Goal: Information Seeking & Learning: Understand process/instructions

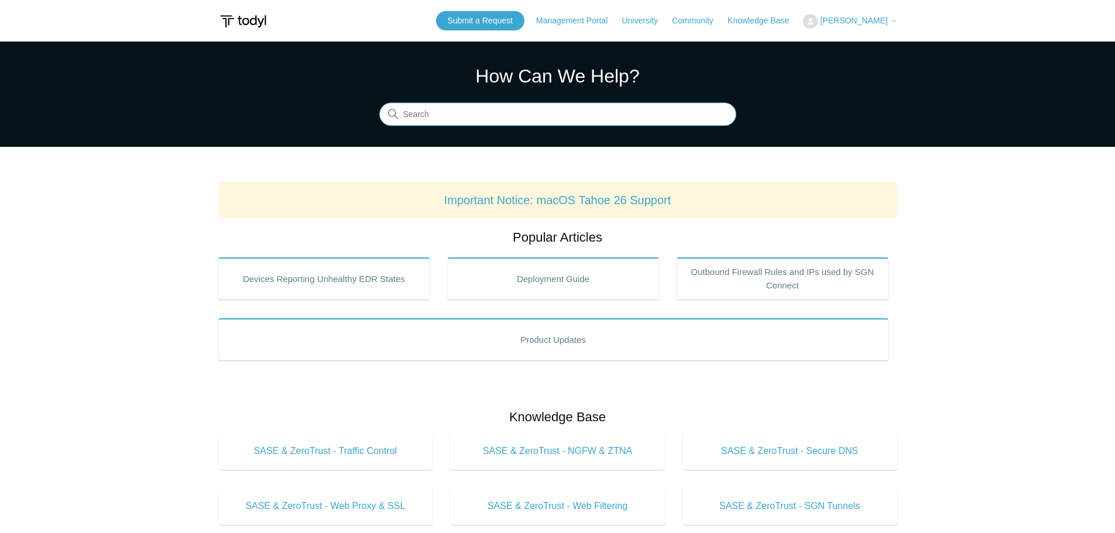
click at [560, 112] on input "Search" at bounding box center [557, 114] width 357 height 23
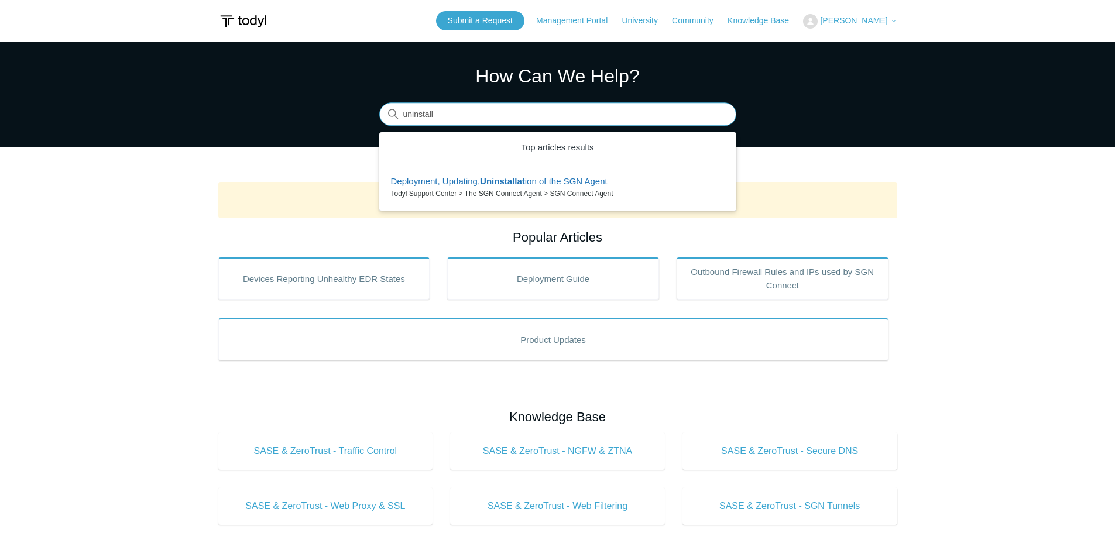
type input "uninstall"
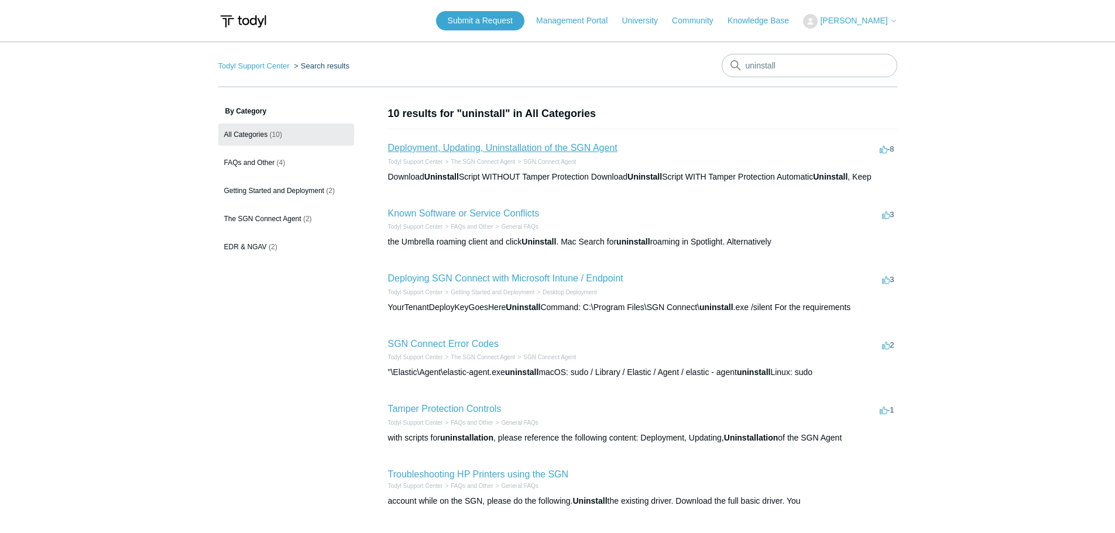
click at [529, 148] on link "Deployment, Updating, Uninstallation of the SGN Agent" at bounding box center [502, 148] width 229 height 10
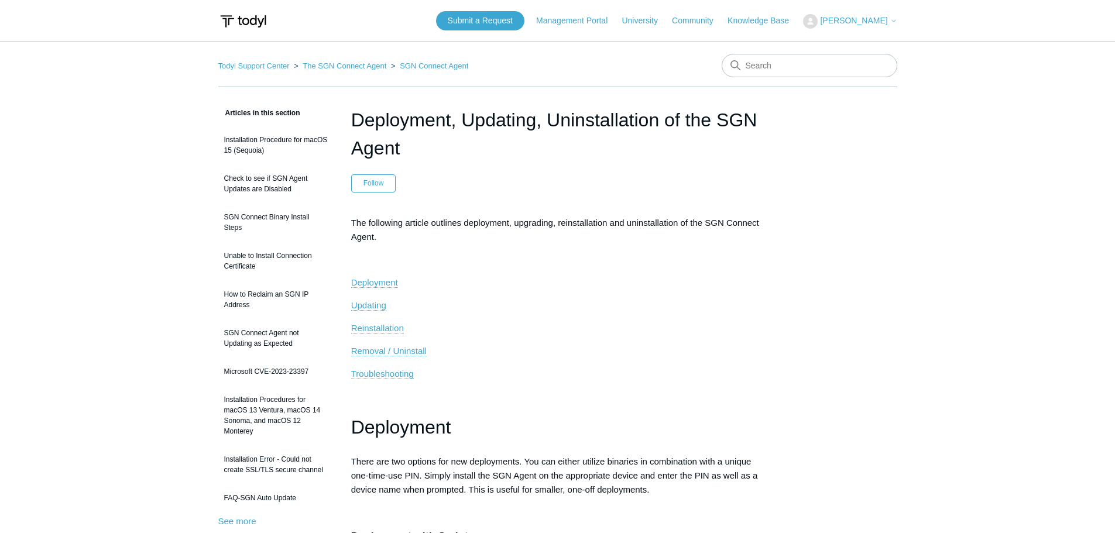
click at [386, 352] on span "Removal / Uninstall" at bounding box center [389, 351] width 76 height 10
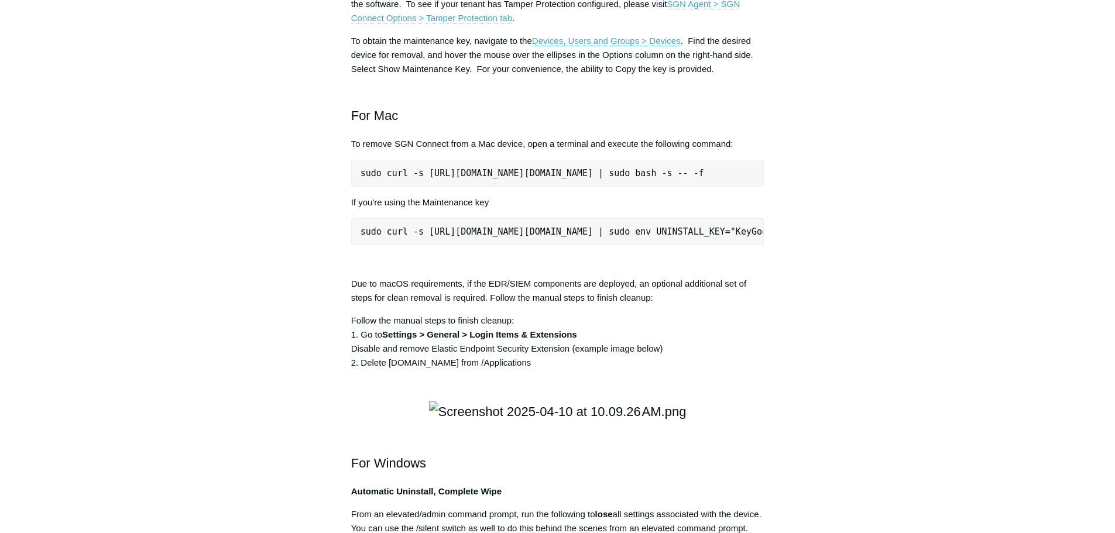
click at [582, 245] on pre "sudo curl -s https://portal.todyl.com/tools/MacUninstall.sh | sudo env UNINSTAL…" at bounding box center [557, 231] width 413 height 27
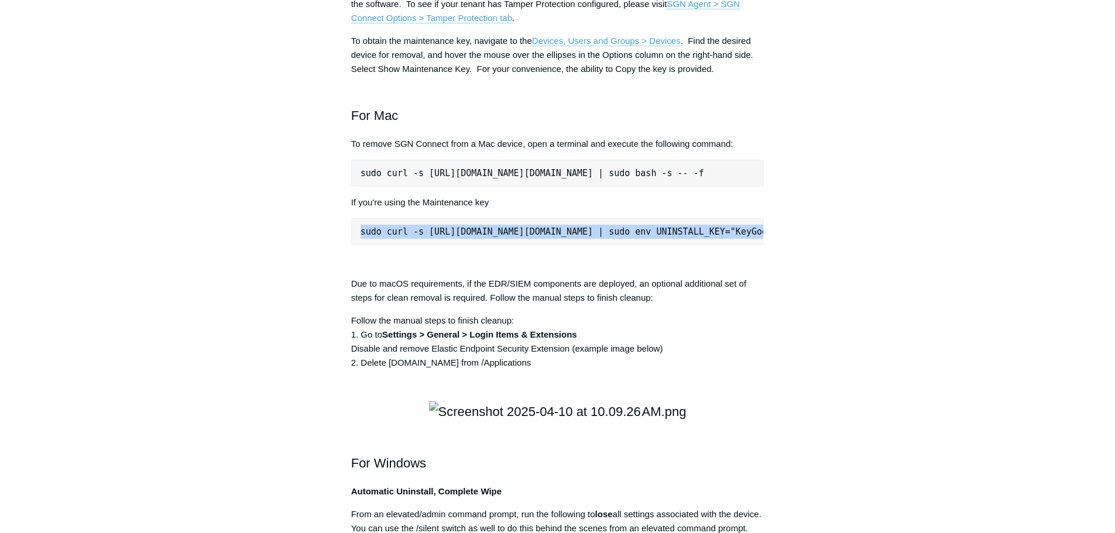
click at [582, 245] on pre "sudo curl -s https://portal.todyl.com/tools/MacUninstall.sh | sudo env UNINSTAL…" at bounding box center [557, 231] width 413 height 27
copy div "sudo curl -s https://portal.todyl.com/tools/MacUninstall.sh | sudo env UNINSTAL…"
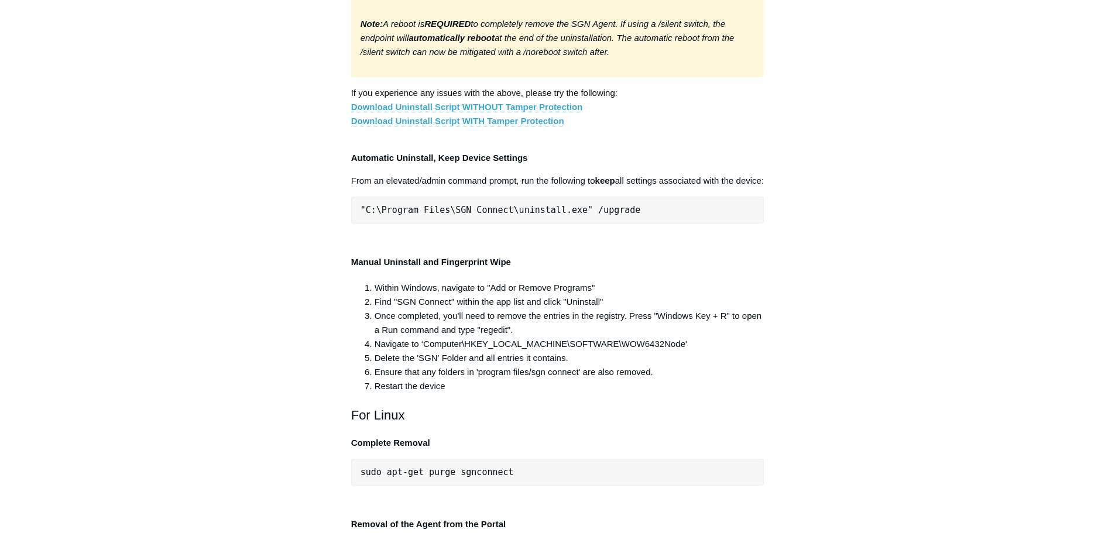
scroll to position [2277, 0]
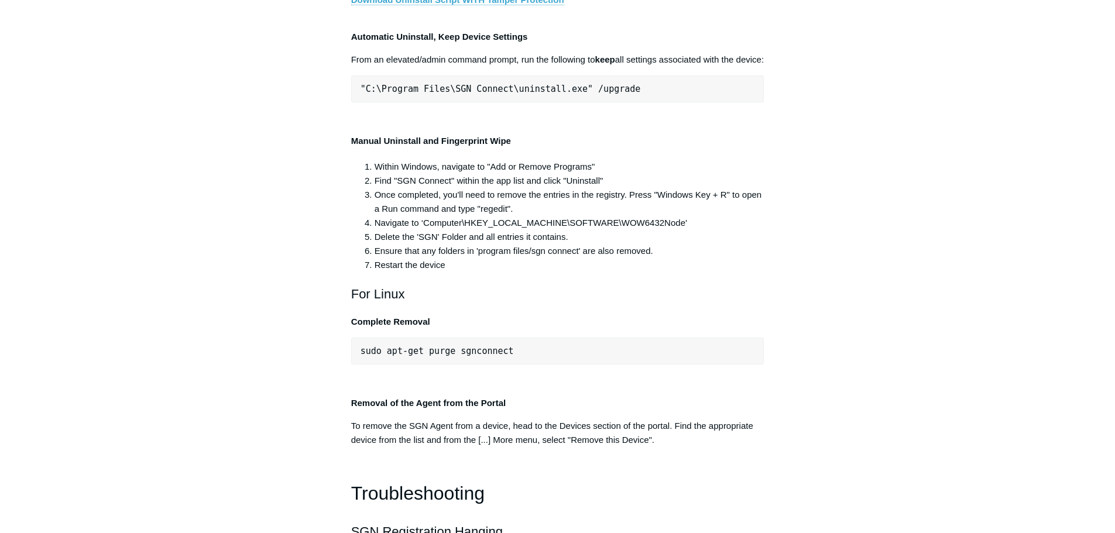
copy div ""C:\Program Files\SGN Connect\uninstall.exe" /uninstallKey yourMaintenanceKeyHe…"
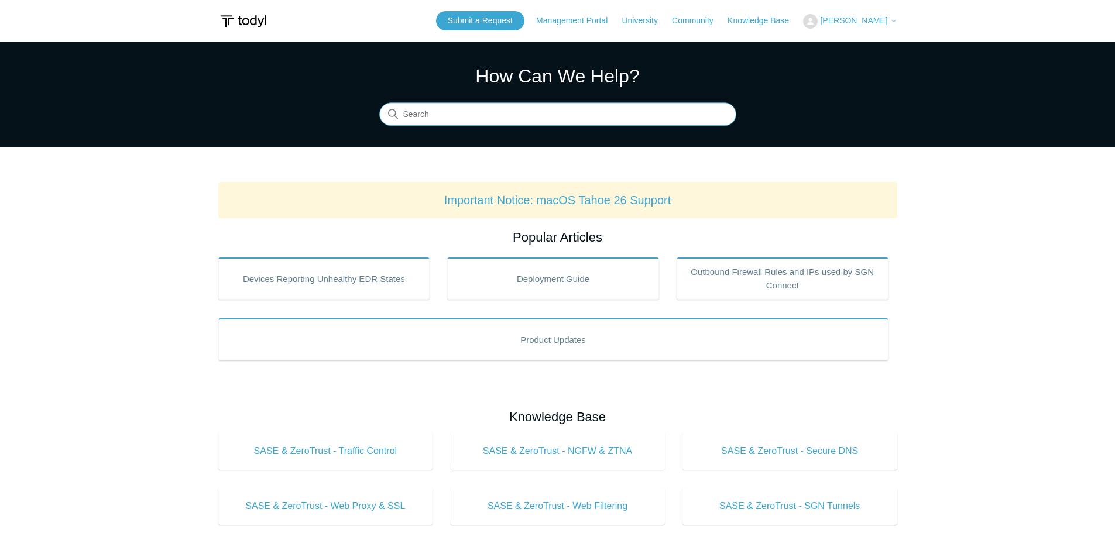
click at [450, 114] on input "Search" at bounding box center [557, 114] width 357 height 23
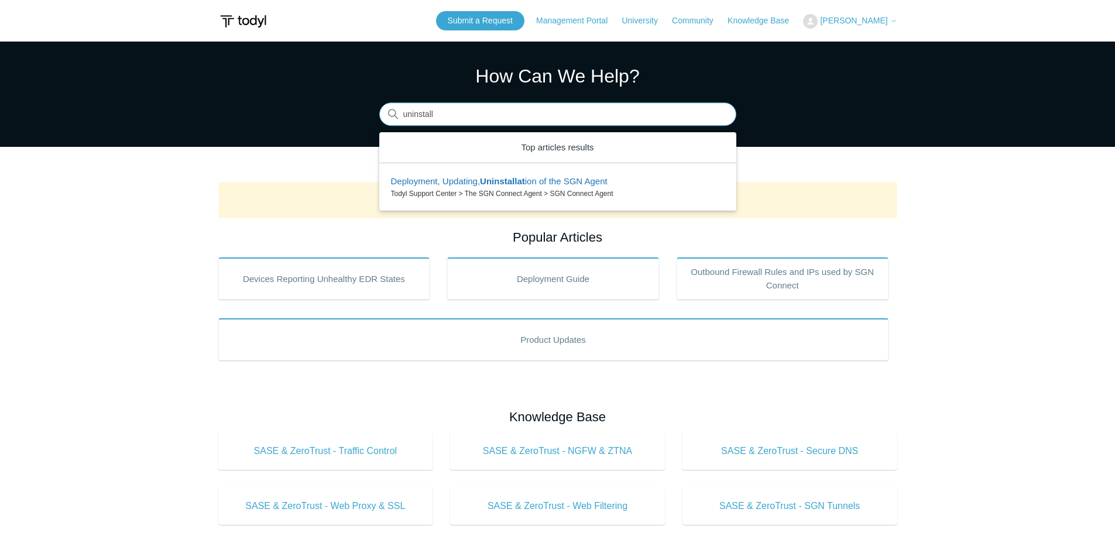
type input "uninstall"
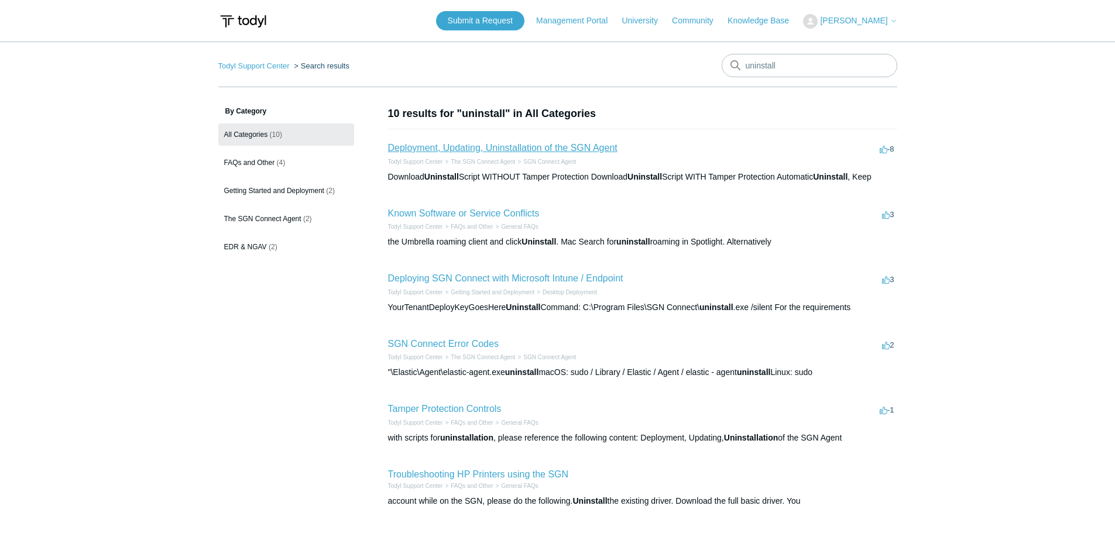
click at [492, 150] on link "Deployment, Updating, Uninstallation of the SGN Agent" at bounding box center [502, 148] width 229 height 10
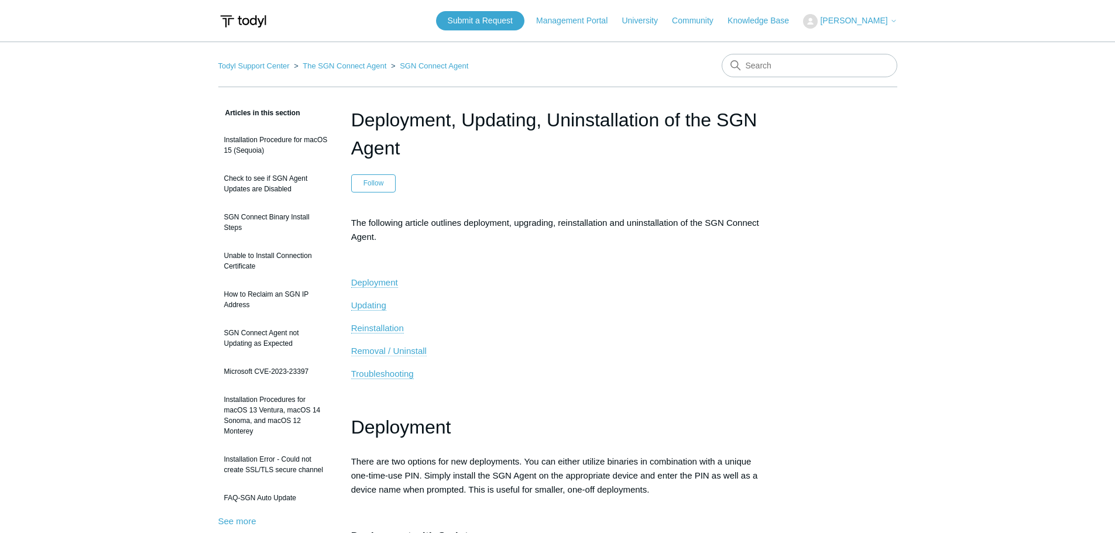
click at [392, 355] on span "Removal / Uninstall" at bounding box center [389, 351] width 76 height 10
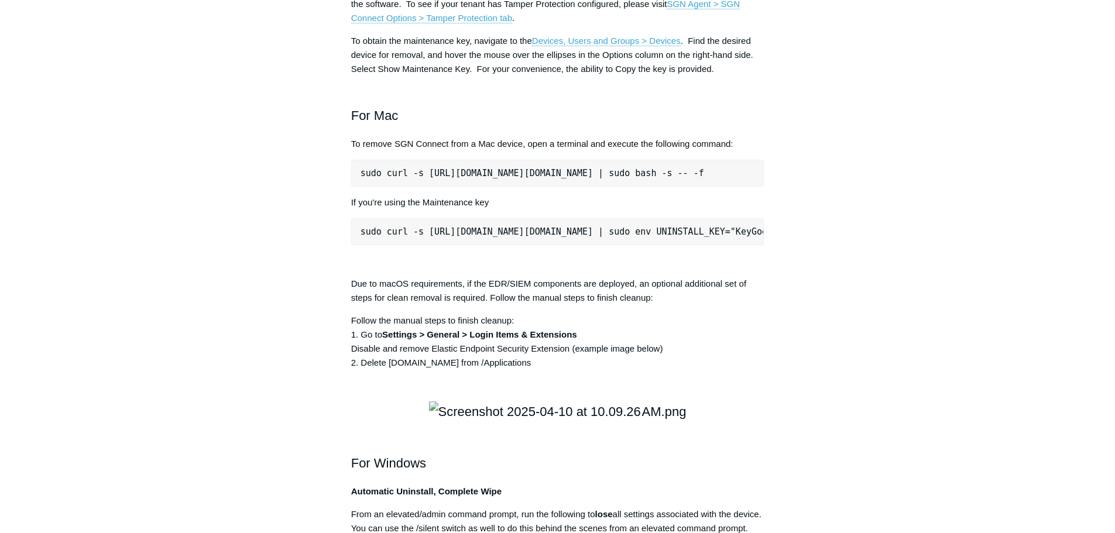
click at [945, 294] on main "Todyl Support Center The SGN Connect Agent SGN Connect Agent Articles in this s…" at bounding box center [557, 202] width 1115 height 3354
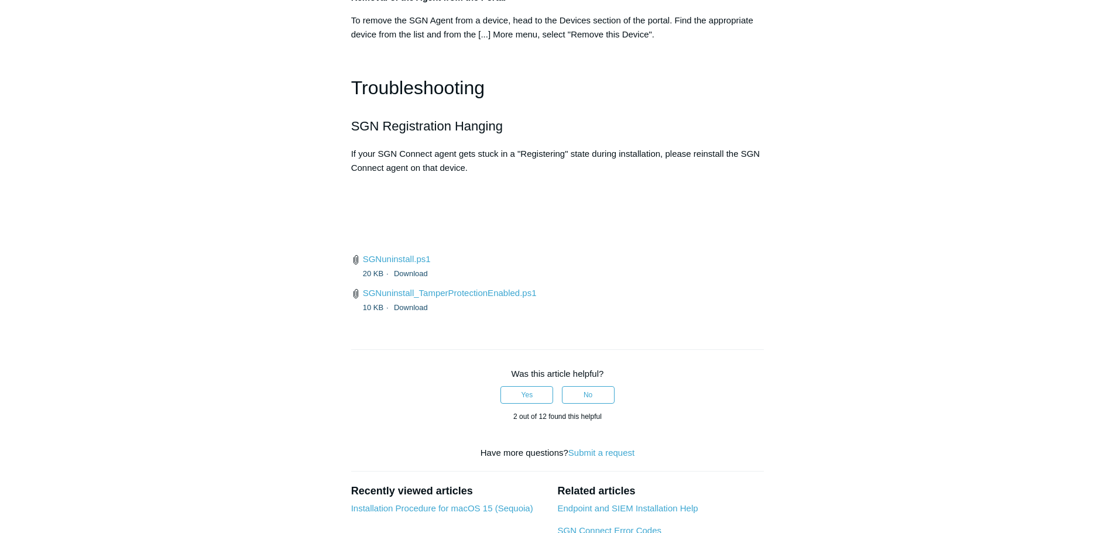
scroll to position [2687, 0]
